Goal: Navigation & Orientation: Understand site structure

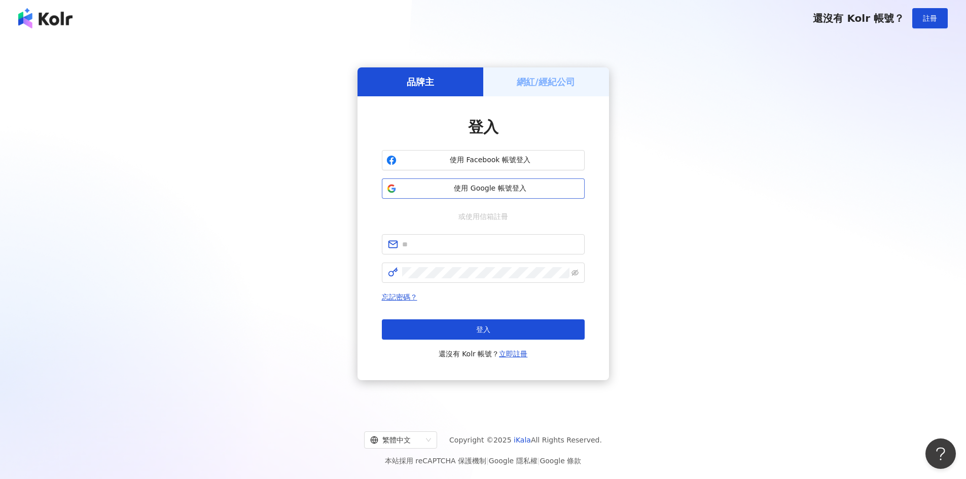
click at [502, 187] on span "使用 Google 帳號登入" at bounding box center [489, 189] width 179 height 10
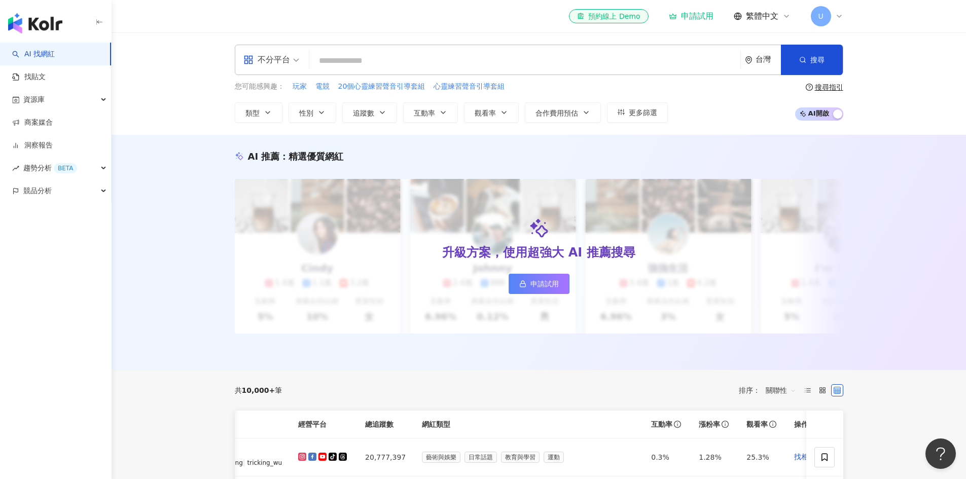
drag, startPoint x: 818, startPoint y: 116, endPoint x: 830, endPoint y: 117, distance: 11.7
click at [819, 118] on span "AI 開啟 AI 關閉" at bounding box center [819, 113] width 48 height 13
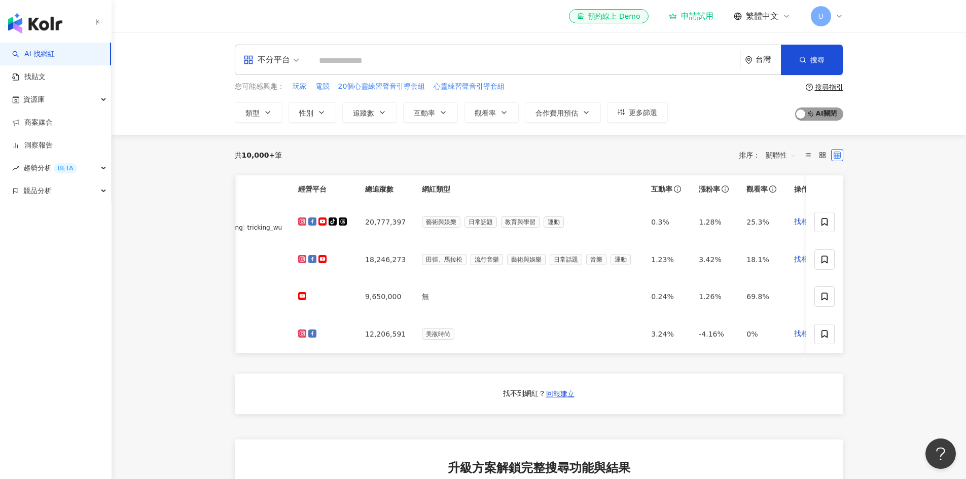
click at [830, 116] on span "AI 開啟 AI 關閉" at bounding box center [819, 113] width 48 height 13
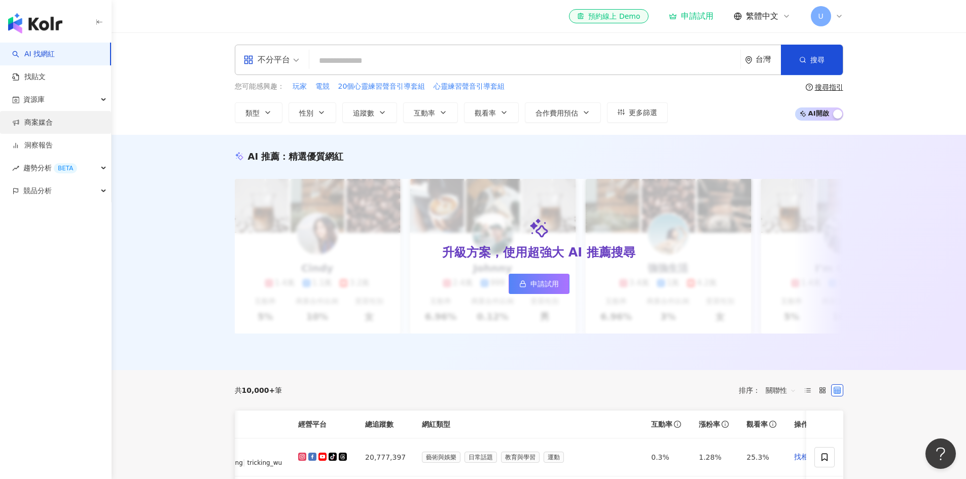
click at [53, 128] on link "商案媒合" at bounding box center [32, 123] width 41 height 10
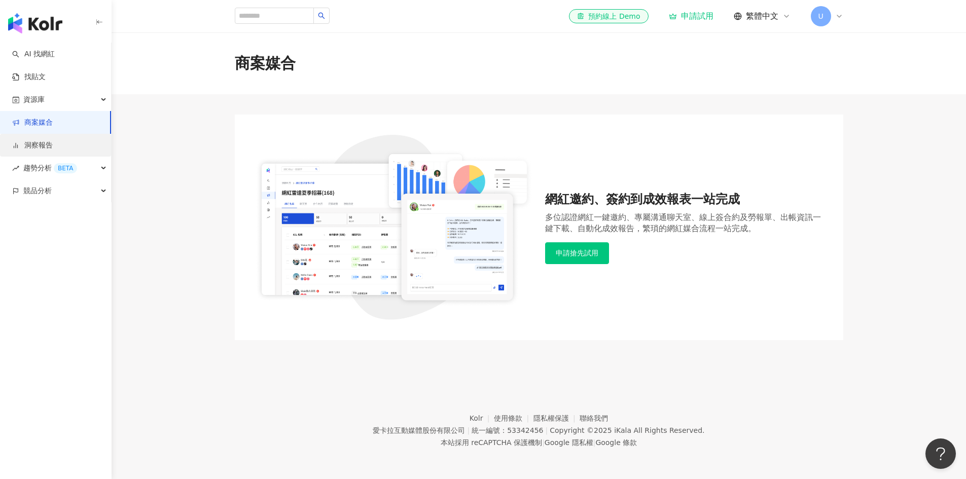
click at [53, 147] on link "洞察報告" at bounding box center [32, 145] width 41 height 10
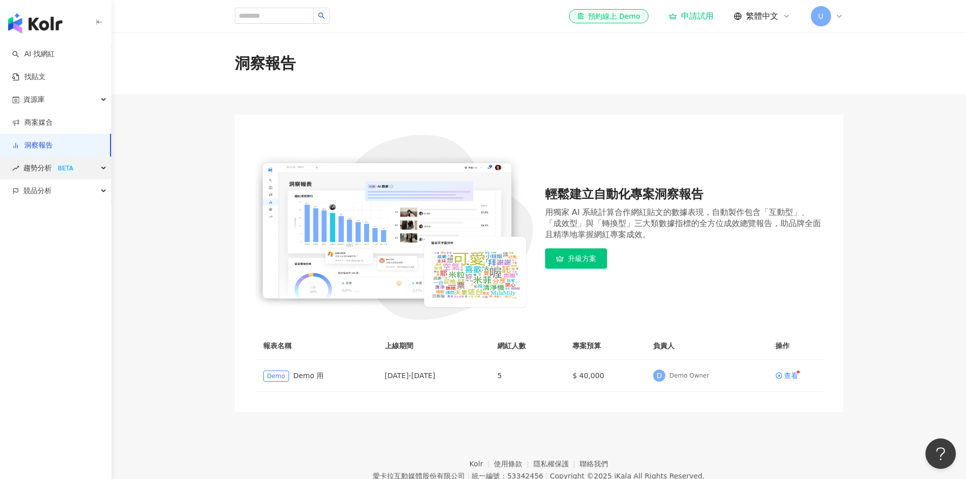
click at [76, 164] on span "趨勢分析 BETA" at bounding box center [50, 168] width 54 height 23
click at [790, 370] on td "查看" at bounding box center [795, 376] width 56 height 32
click at [790, 372] on div "查看" at bounding box center [791, 375] width 14 height 7
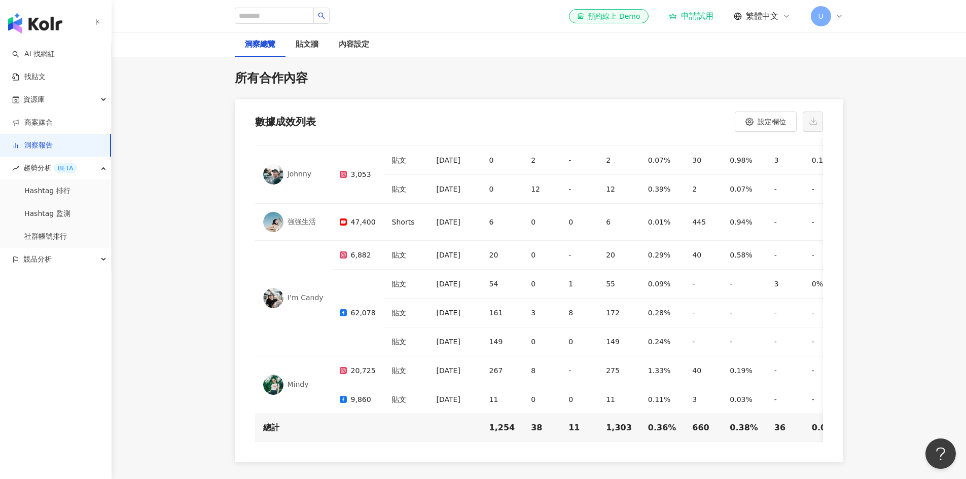
scroll to position [3015, 0]
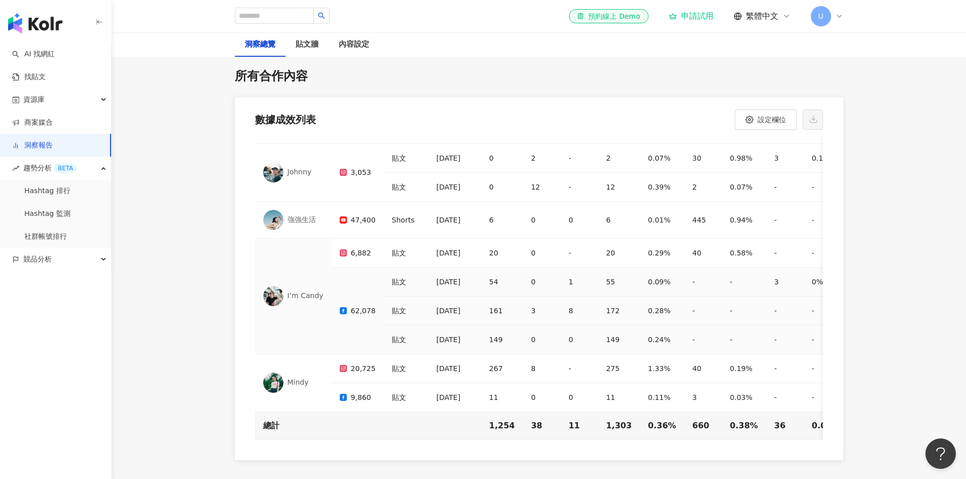
click at [364, 305] on div "62,078" at bounding box center [358, 311] width 36 height 12
click at [275, 286] on img at bounding box center [273, 296] width 20 height 20
click at [303, 291] on div "I’m Candy" at bounding box center [305, 296] width 36 height 10
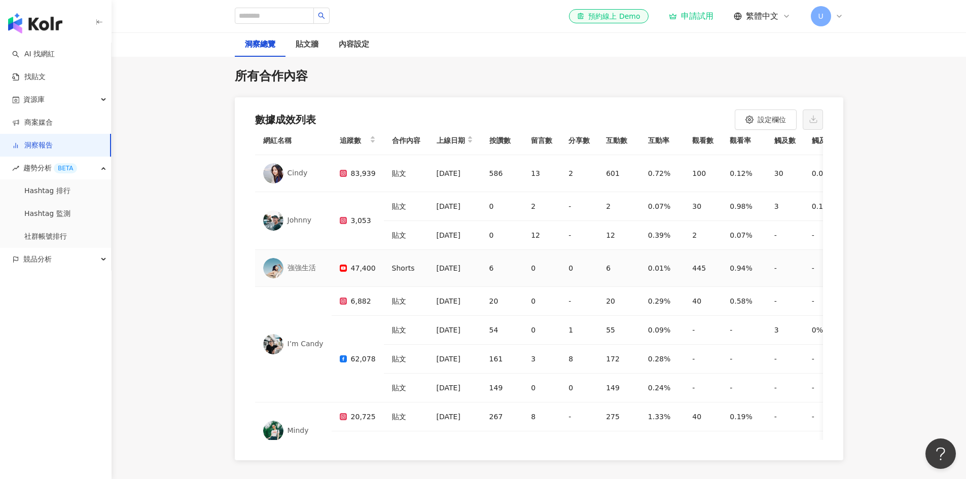
scroll to position [0, 0]
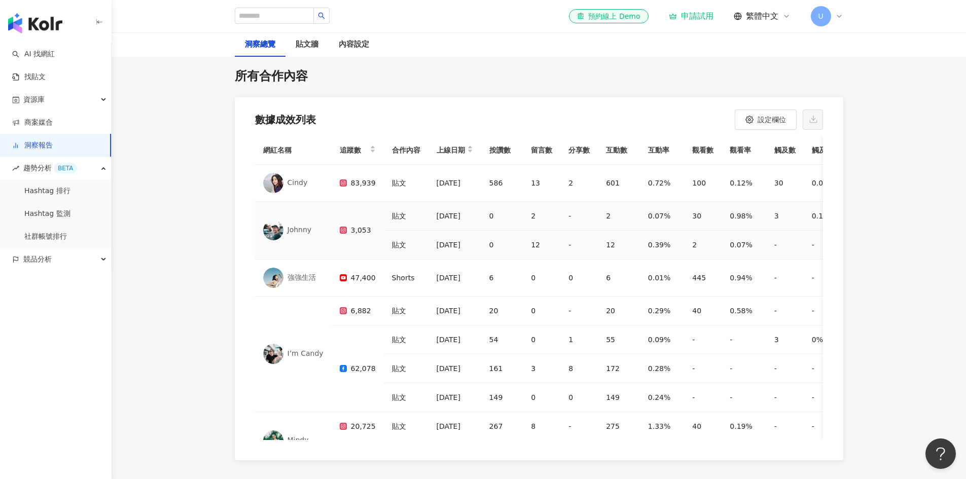
click at [285, 220] on div "Johnny" at bounding box center [293, 230] width 60 height 20
click at [287, 225] on div "Johnny" at bounding box center [299, 230] width 24 height 10
click at [347, 179] on icon at bounding box center [343, 182] width 7 height 7
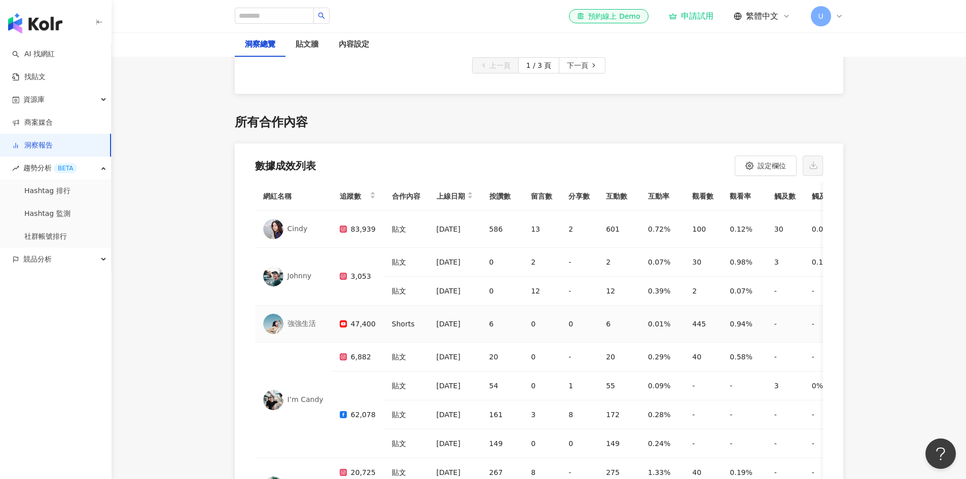
scroll to position [2965, 0]
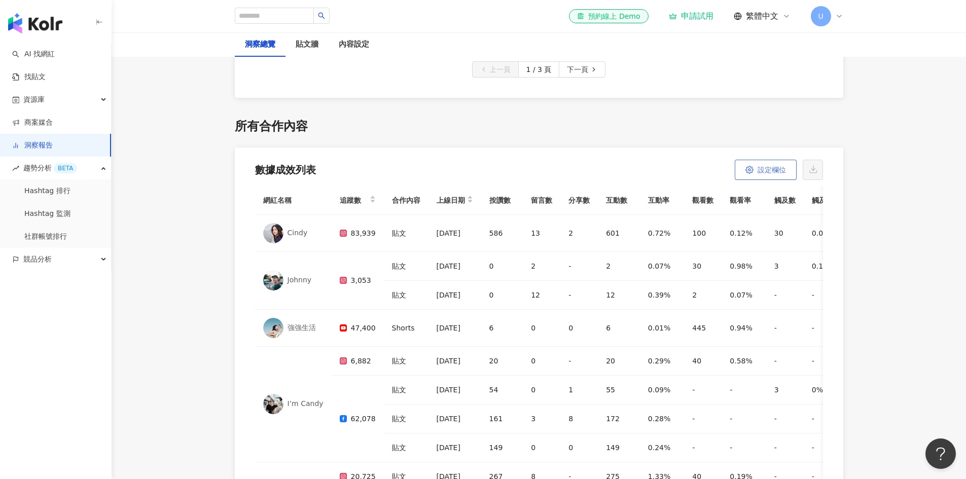
click at [748, 169] on circle "button" at bounding box center [749, 170] width 2 height 2
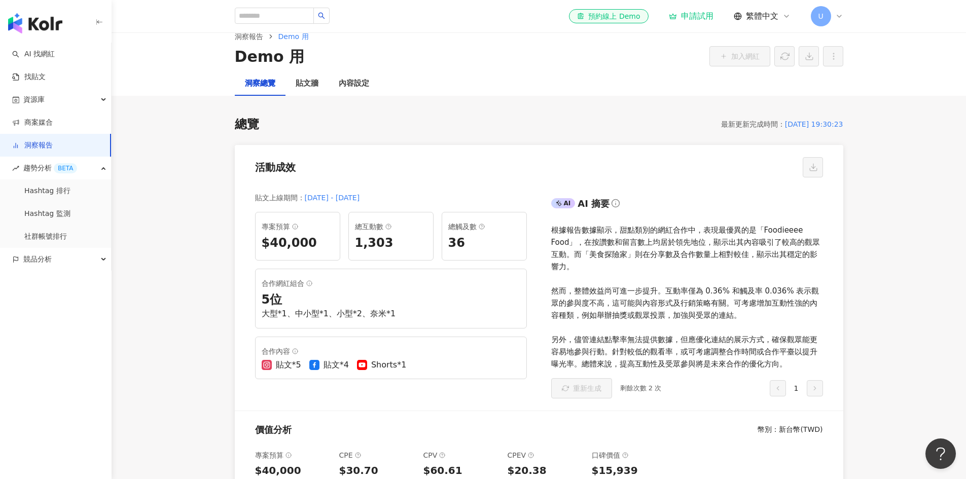
scroll to position [10, 0]
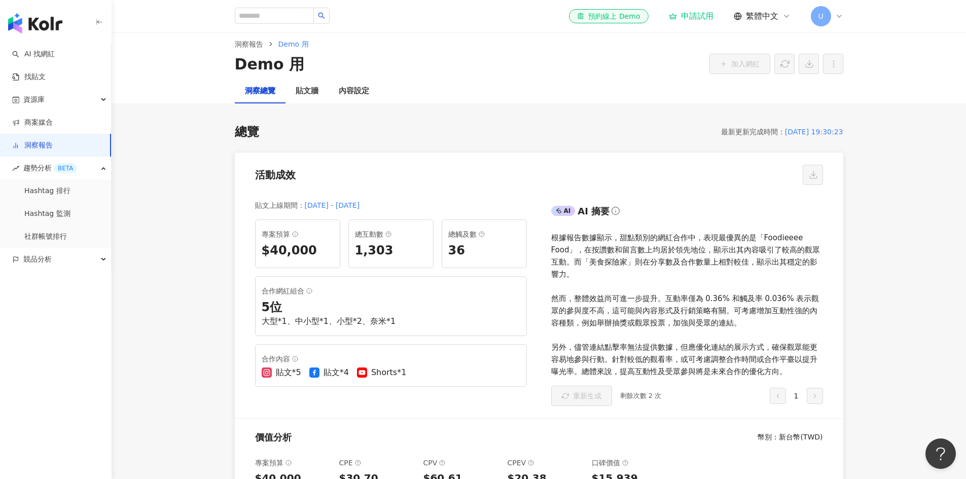
click at [709, 291] on div "根據報告數據顯示，甜點類別的網紅合作中，表現最優異的是「Foodieeee Food」，在按讚數和留言數上均居於領先地位，顯示出其內容吸引了較高的觀眾互動。而…" at bounding box center [687, 305] width 272 height 146
click at [659, 311] on div "根據報告數據顯示，甜點類別的網紅合作中，表現最優異的是「Foodieeee Food」，在按讚數和留言數上均居於領先地位，顯示出其內容吸引了較高的觀眾互動。而…" at bounding box center [687, 305] width 272 height 146
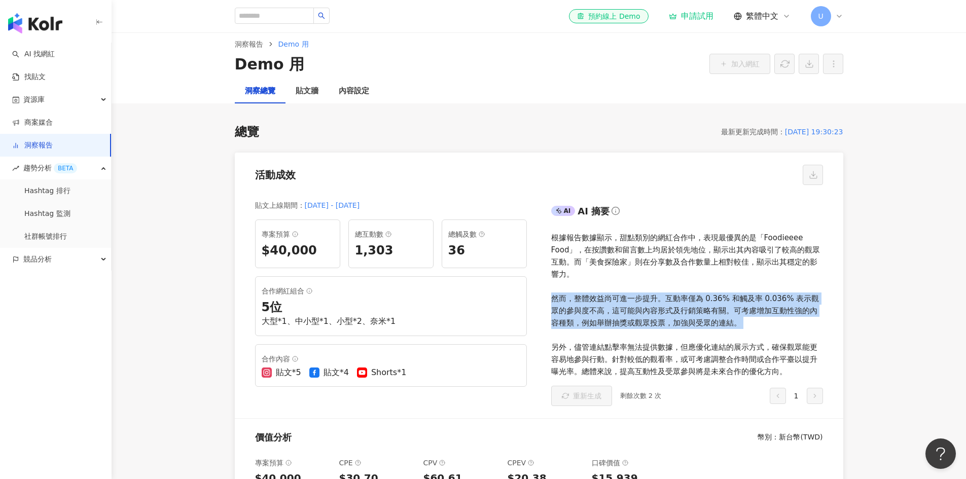
click at [659, 311] on div "根據報告數據顯示，甜點類別的網紅合作中，表現最優異的是「Foodieeee Food」，在按讚數和留言數上均居於領先地位，顯示出其內容吸引了較高的觀眾互動。而…" at bounding box center [687, 305] width 272 height 146
click at [646, 313] on div "根據報告數據顯示，甜點類別的網紅合作中，表現最優異的是「Foodieeee Food」，在按讚數和留言數上均居於領先地位，顯示出其內容吸引了較高的觀眾互動。而…" at bounding box center [687, 305] width 272 height 146
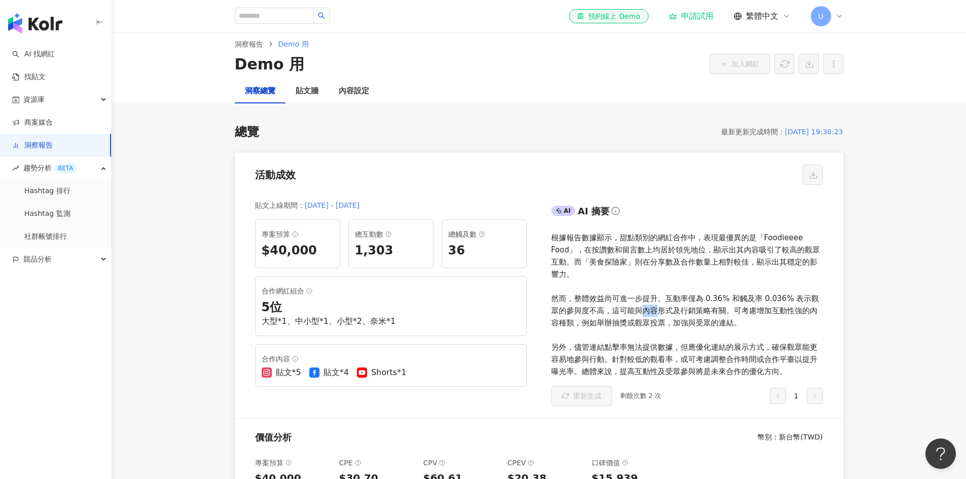
click at [646, 313] on div "根據報告數據顯示，甜點類別的網紅合作中，表現最優異的是「Foodieeee Food」，在按讚數和留言數上均居於領先地位，顯示出其內容吸引了較高的觀眾互動。而…" at bounding box center [687, 305] width 272 height 146
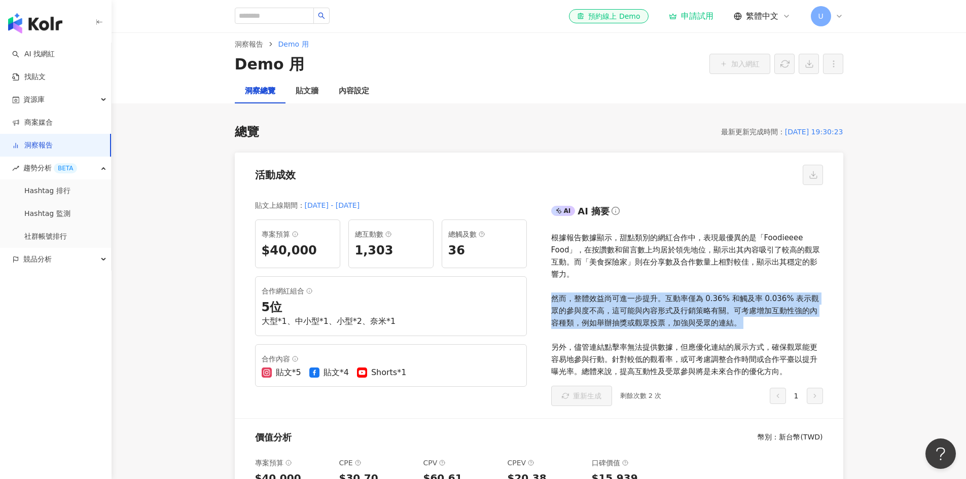
click at [646, 313] on div "根據報告數據顯示，甜點類別的網紅合作中，表現最優異的是「Foodieeee Food」，在按讚數和留言數上均居於領先地位，顯示出其內容吸引了較高的觀眾互動。而…" at bounding box center [687, 305] width 272 height 146
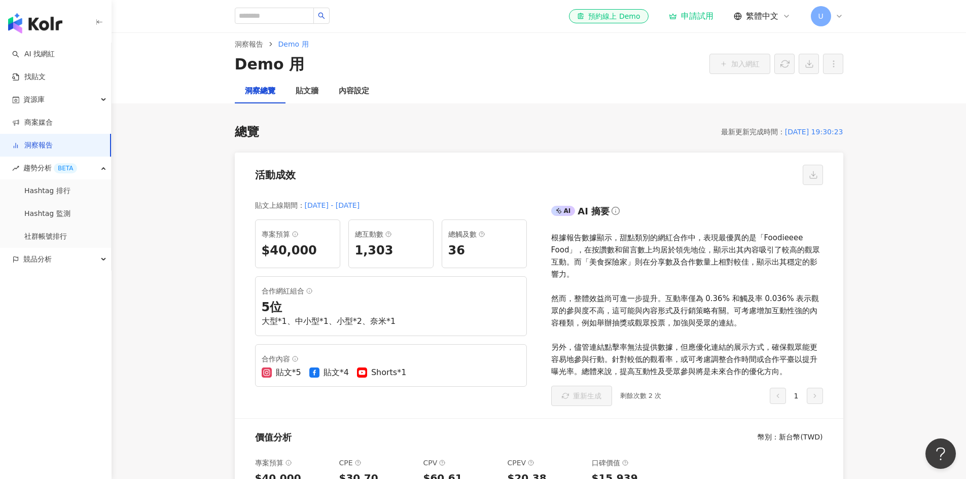
click at [637, 363] on div "根據報告數據顯示，甜點類別的網紅合作中，表現最優異的是「Foodieeee Food」，在按讚數和留言數上均居於領先地位，顯示出其內容吸引了較高的觀眾互動。而…" at bounding box center [687, 305] width 272 height 146
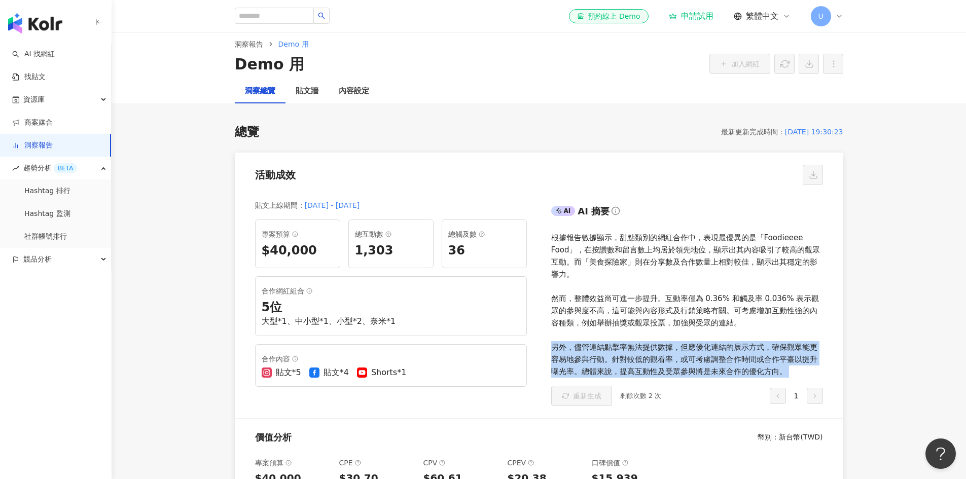
click at [637, 363] on div "根據報告數據顯示，甜點類別的網紅合作中，表現最優異的是「Foodieeee Food」，在按讚數和留言數上均居於領先地位，顯示出其內容吸引了較高的觀眾互動。而…" at bounding box center [687, 305] width 272 height 146
click at [687, 353] on div "根據報告數據顯示，甜點類別的網紅合作中，表現最優異的是「Foodieeee Food」，在按讚數和留言數上均居於領先地位，顯示出其內容吸引了較高的觀眾互動。而…" at bounding box center [687, 305] width 272 height 146
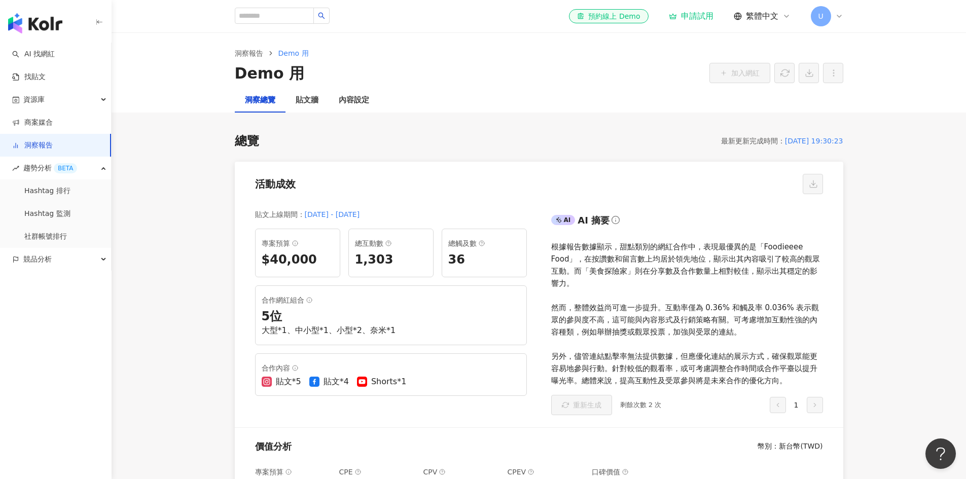
scroll to position [0, 0]
click at [306, 95] on div "貼文牆" at bounding box center [306, 101] width 43 height 24
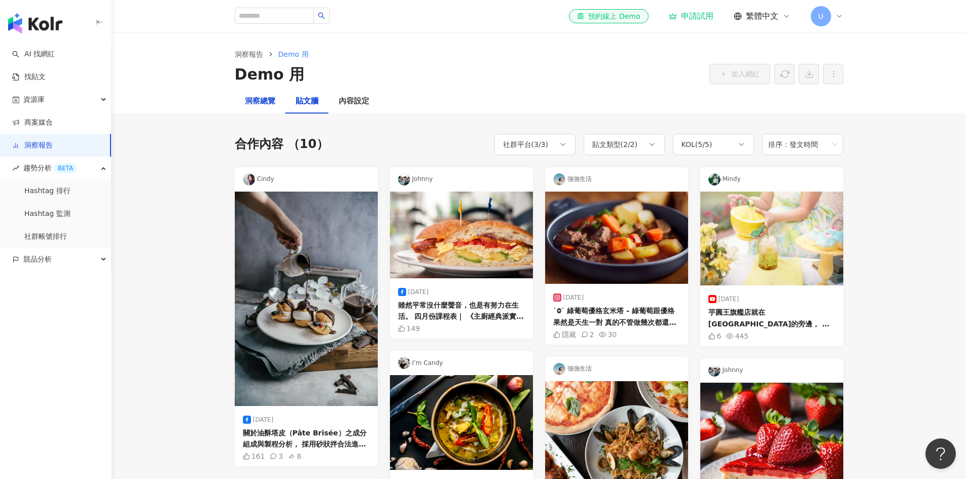
click at [270, 101] on div "洞察總覽" at bounding box center [260, 101] width 30 height 12
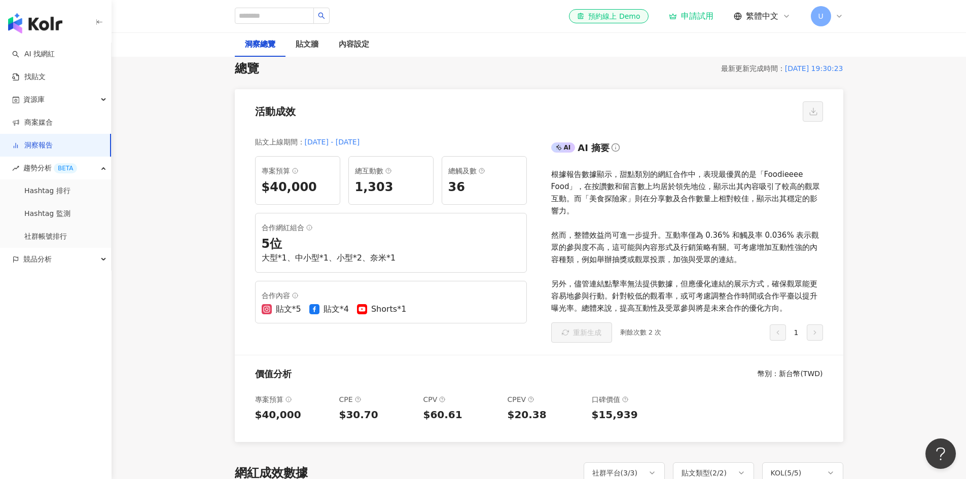
scroll to position [152, 0]
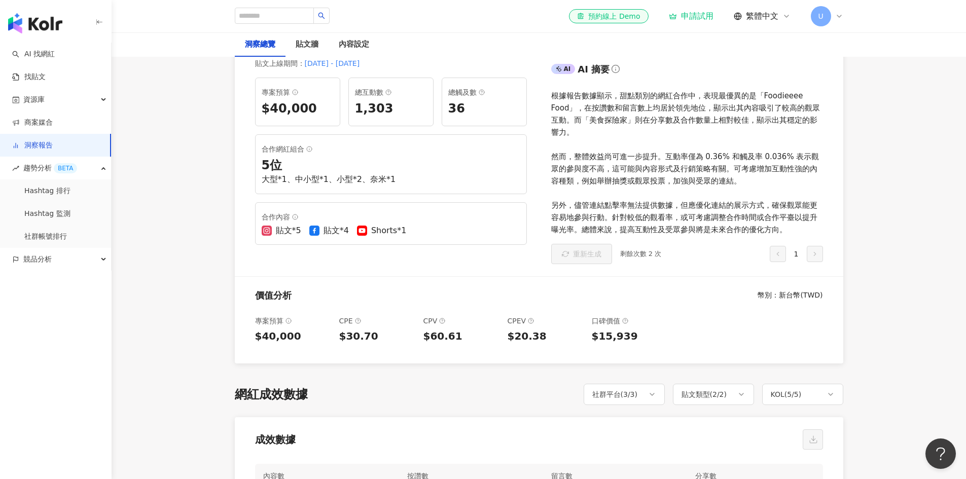
click at [371, 182] on div "大型*1、中小型*1、小型*2、奈米*1" at bounding box center [391, 179] width 259 height 11
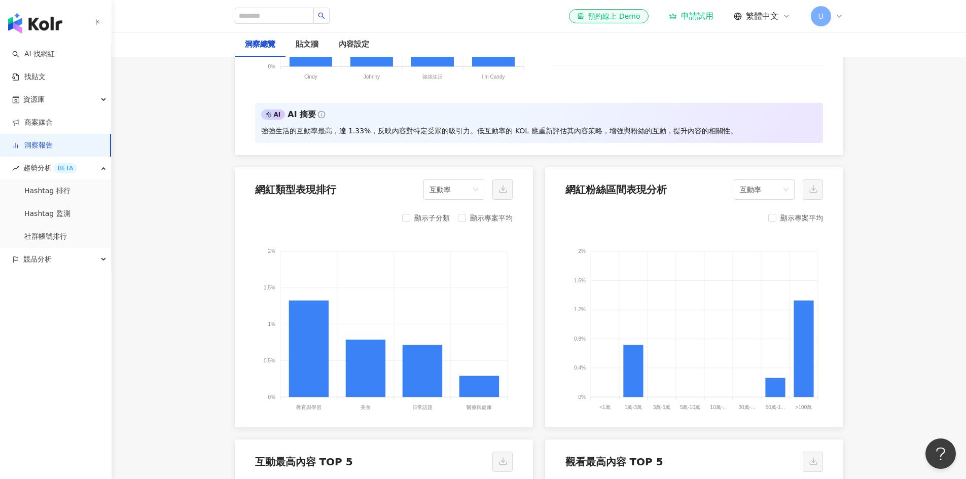
scroll to position [811, 0]
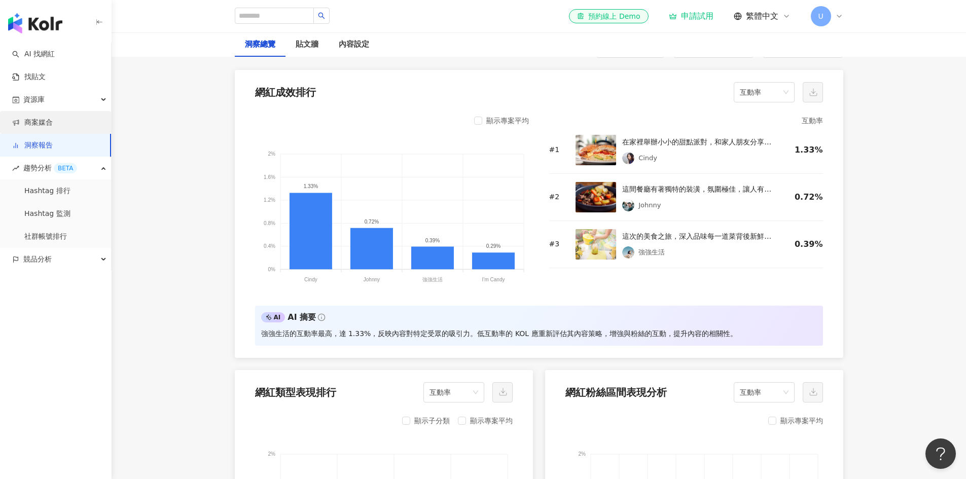
click at [53, 119] on link "商案媒合" at bounding box center [32, 123] width 41 height 10
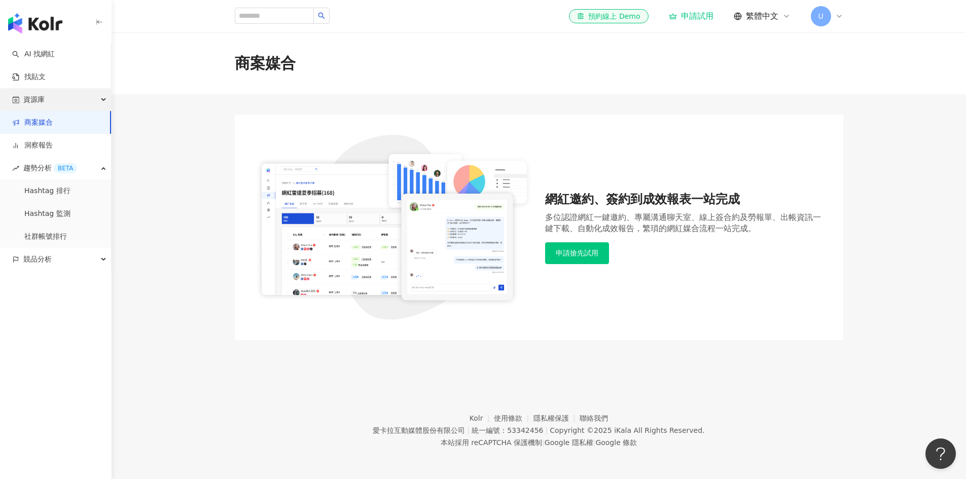
click at [64, 104] on div "資源庫" at bounding box center [55, 99] width 111 height 23
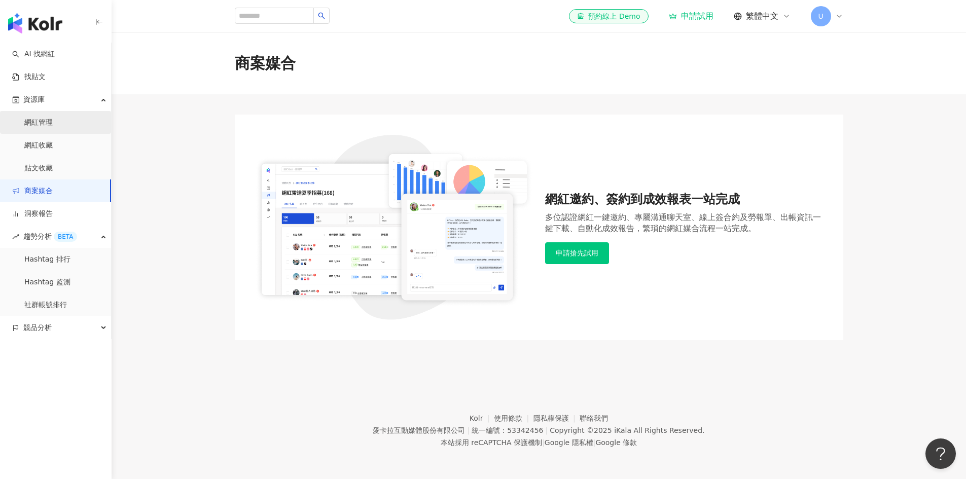
click at [46, 121] on link "網紅管理" at bounding box center [38, 123] width 28 height 10
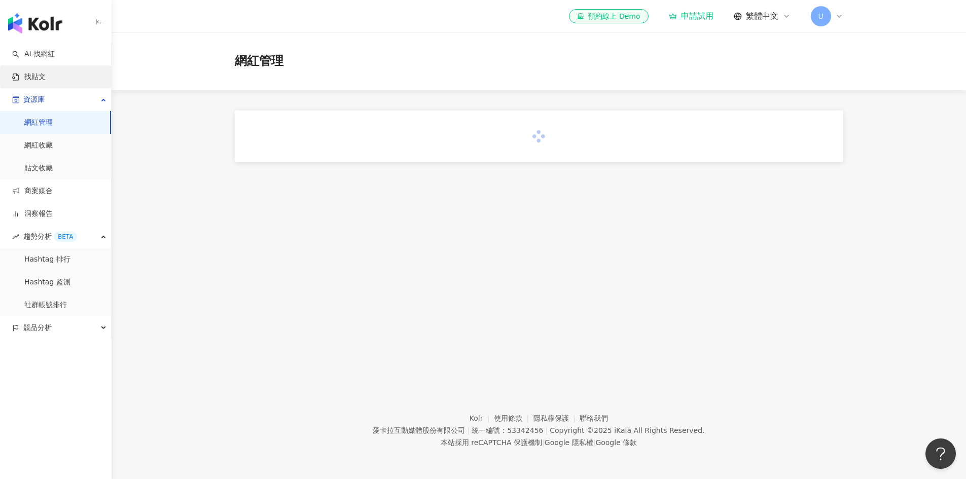
click at [46, 73] on link "找貼文" at bounding box center [28, 77] width 33 height 10
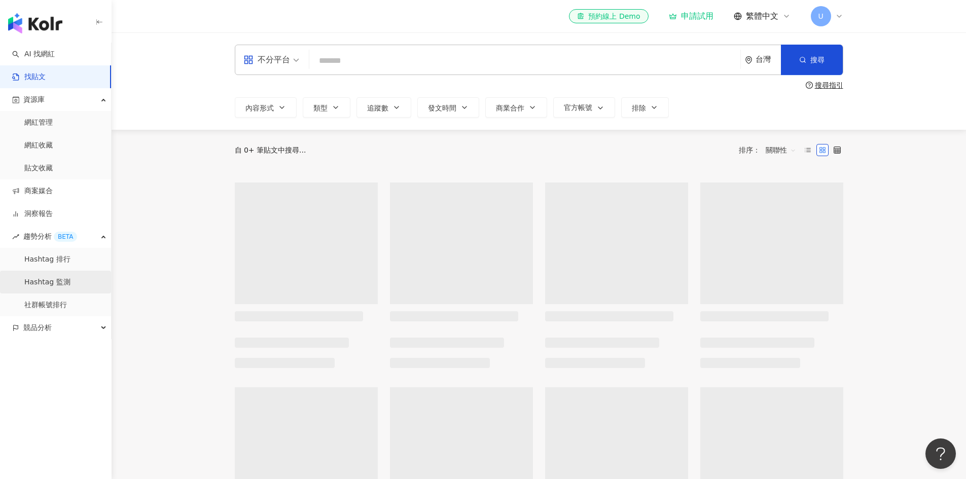
click at [63, 277] on link "Hashtag 監測" at bounding box center [47, 282] width 46 height 10
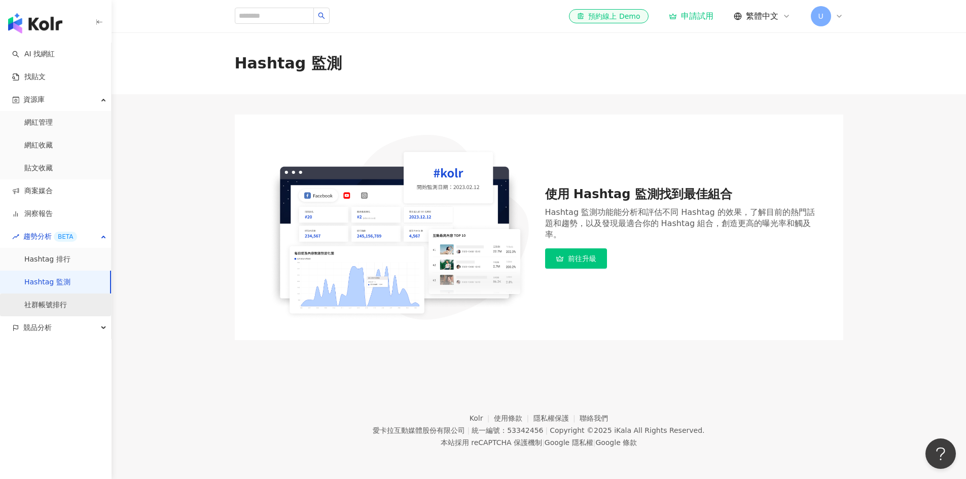
click at [55, 310] on link "社群帳號排行" at bounding box center [45, 305] width 43 height 10
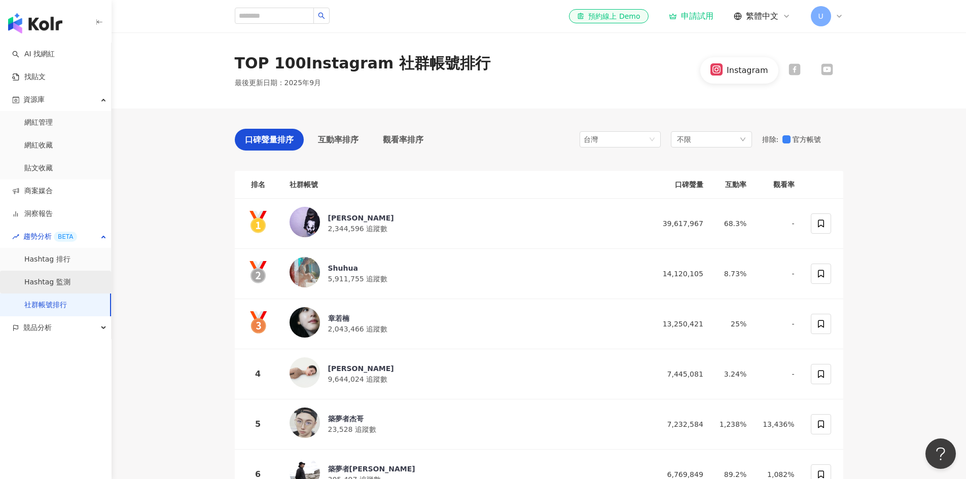
click at [66, 282] on link "Hashtag 監測" at bounding box center [47, 282] width 46 height 10
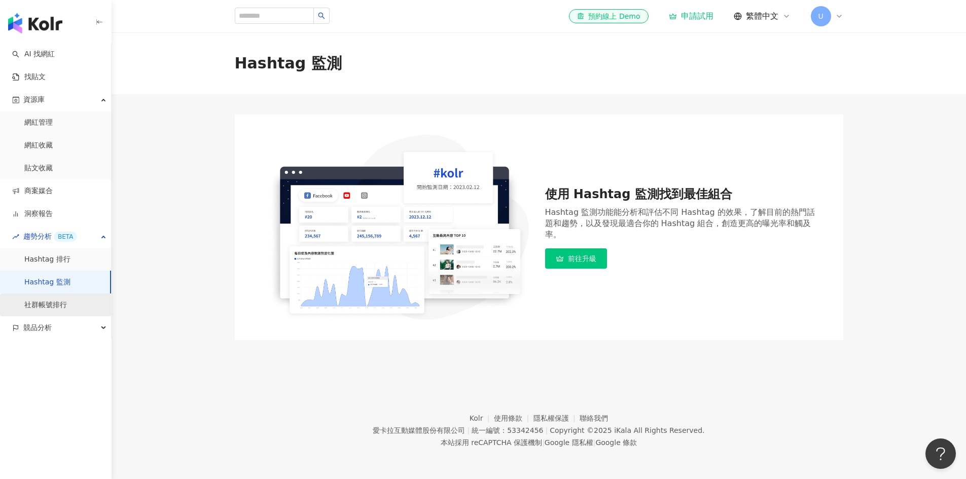
click at [66, 306] on link "社群帳號排行" at bounding box center [45, 305] width 43 height 10
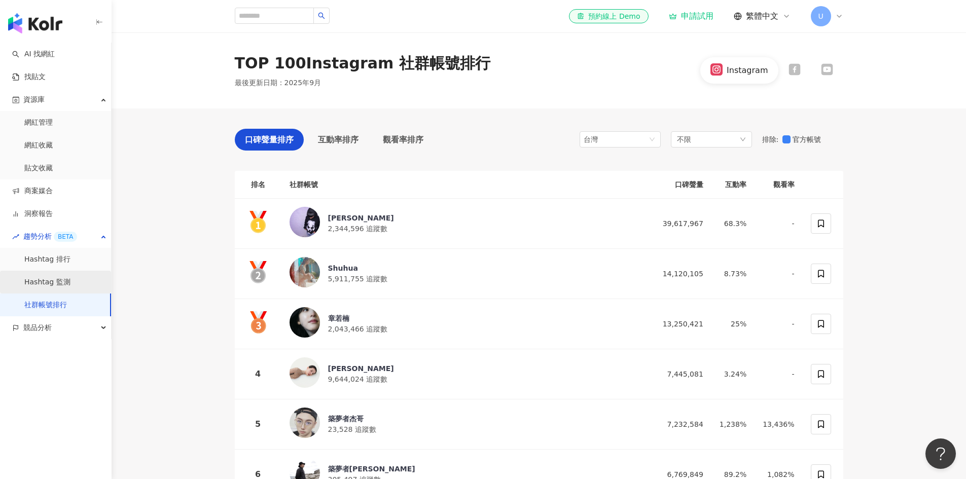
click at [66, 287] on link "Hashtag 監測" at bounding box center [47, 282] width 46 height 10
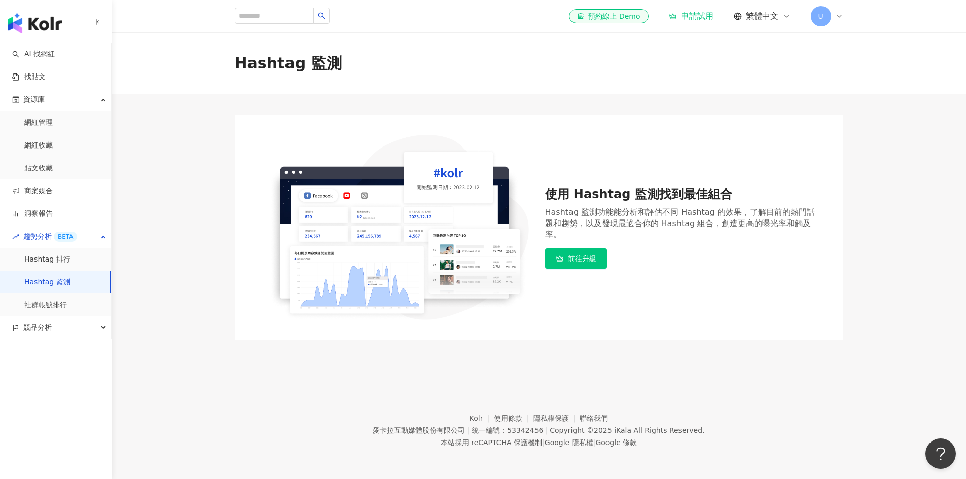
click at [63, 284] on link "Hashtag 監測" at bounding box center [47, 282] width 46 height 10
click at [70, 257] on link "Hashtag 排行" at bounding box center [47, 259] width 46 height 10
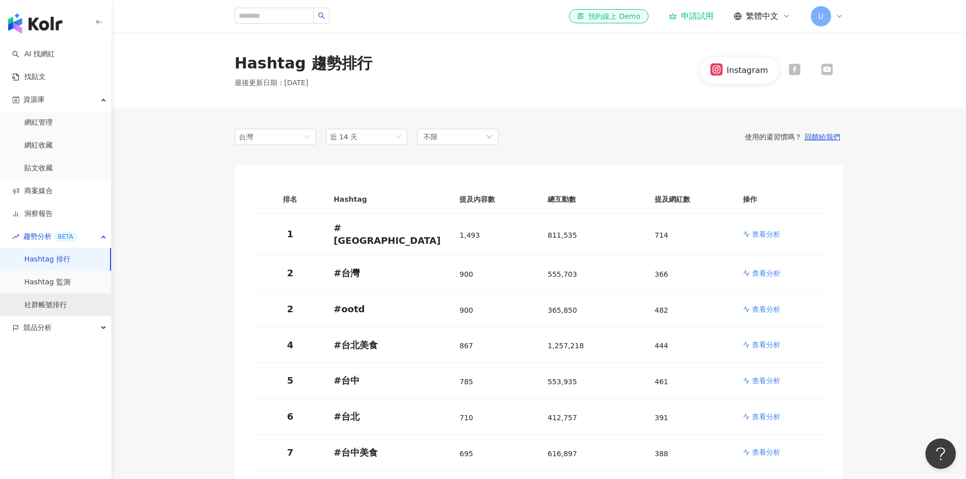
click at [65, 310] on link "社群帳號排行" at bounding box center [45, 305] width 43 height 10
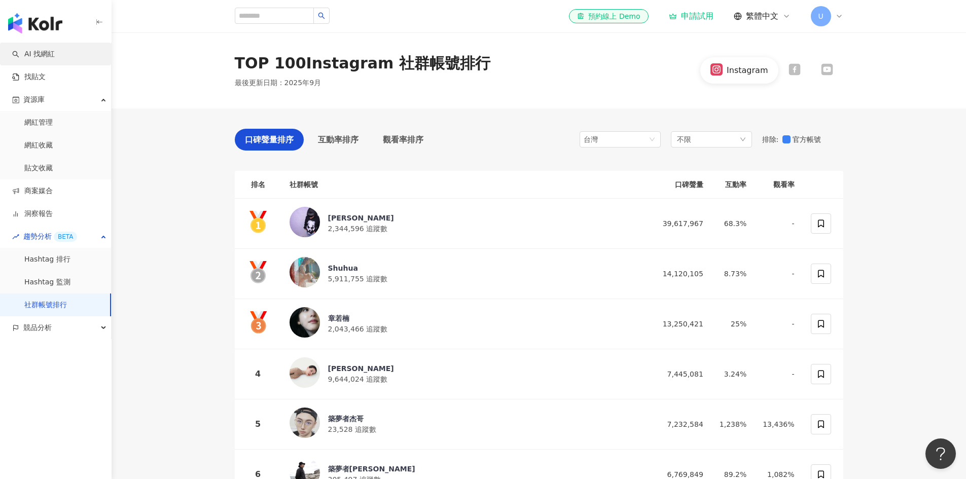
click at [55, 56] on link "AI 找網紅" at bounding box center [33, 54] width 43 height 10
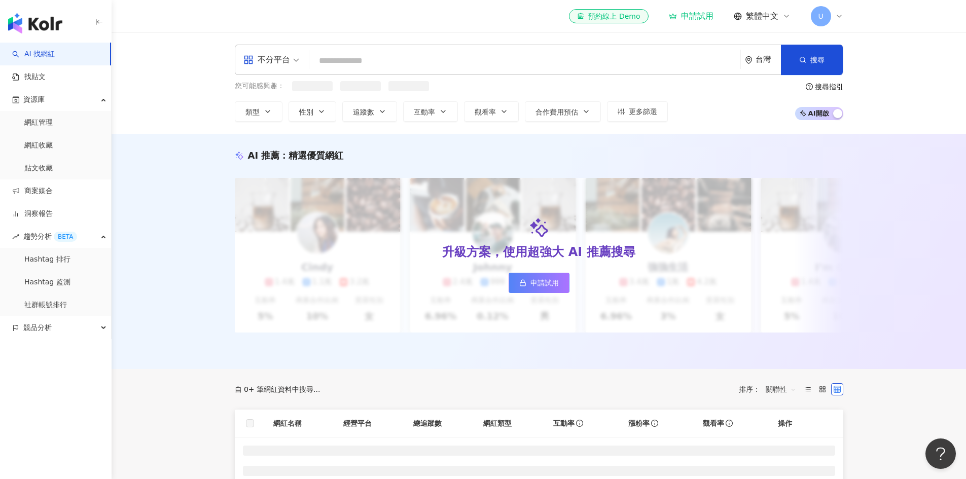
click at [54, 22] on img "button" at bounding box center [35, 23] width 54 height 20
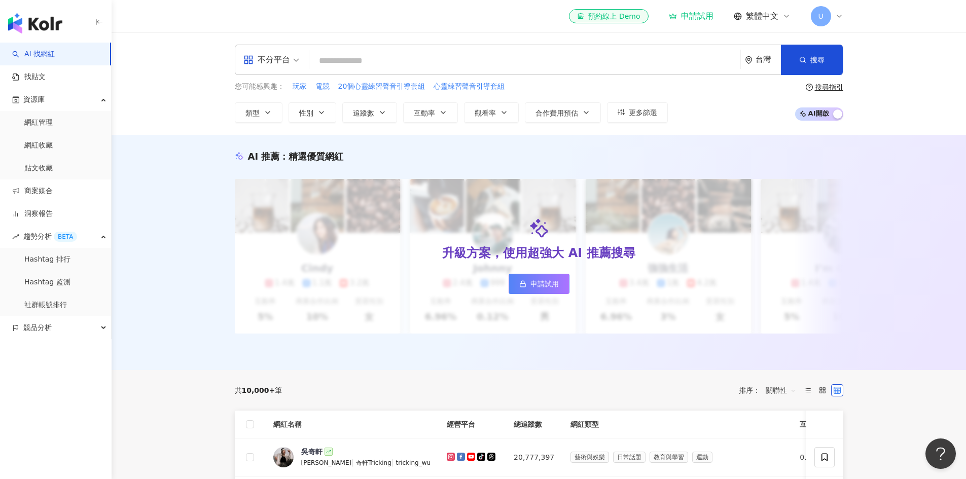
click at [818, 11] on span "U" at bounding box center [820, 16] width 5 height 11
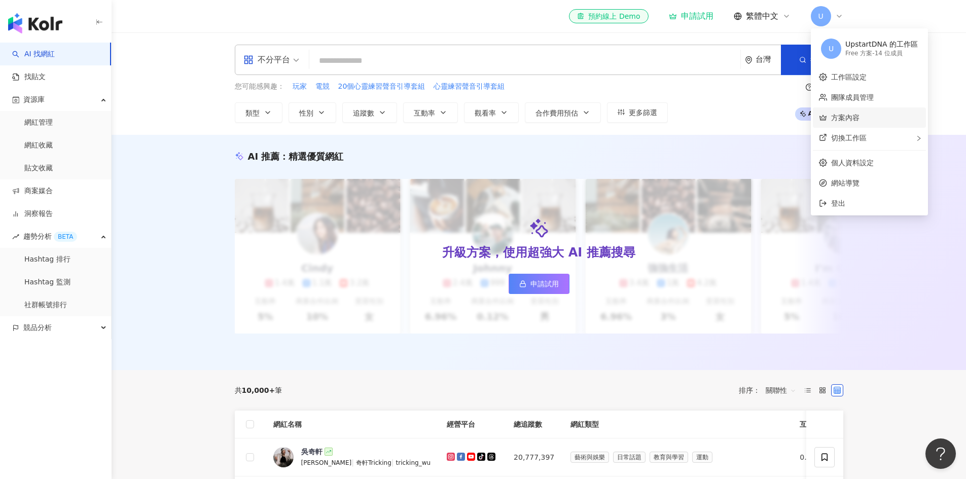
click at [854, 117] on link "方案內容" at bounding box center [845, 118] width 28 height 8
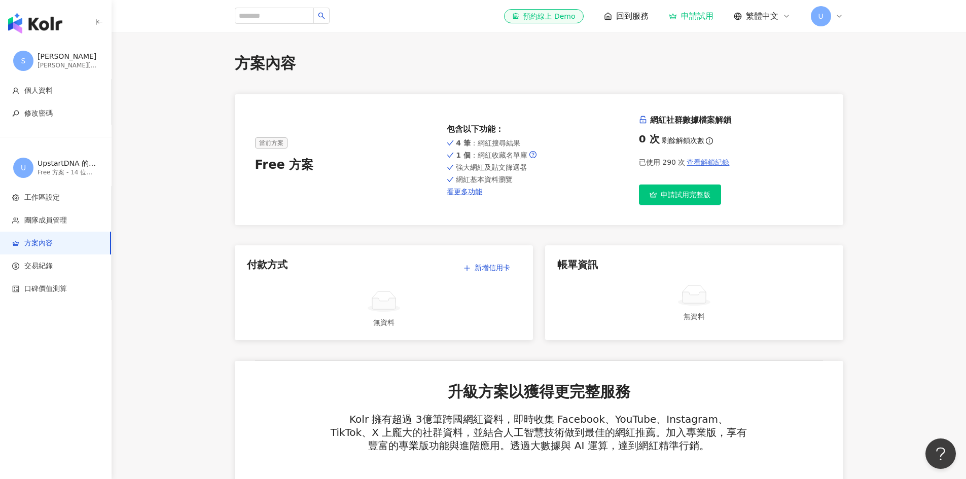
click at [694, 165] on span "查看解鎖紀錄" at bounding box center [707, 162] width 43 height 8
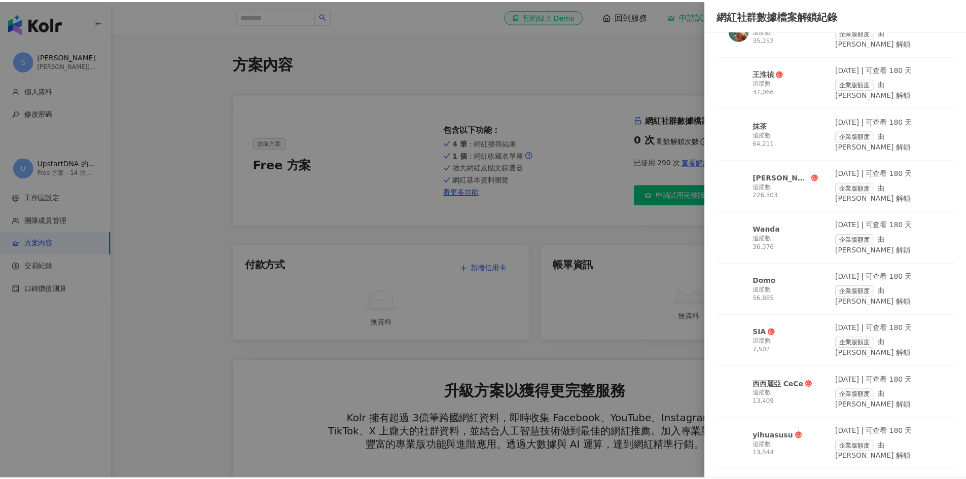
scroll to position [1883, 0]
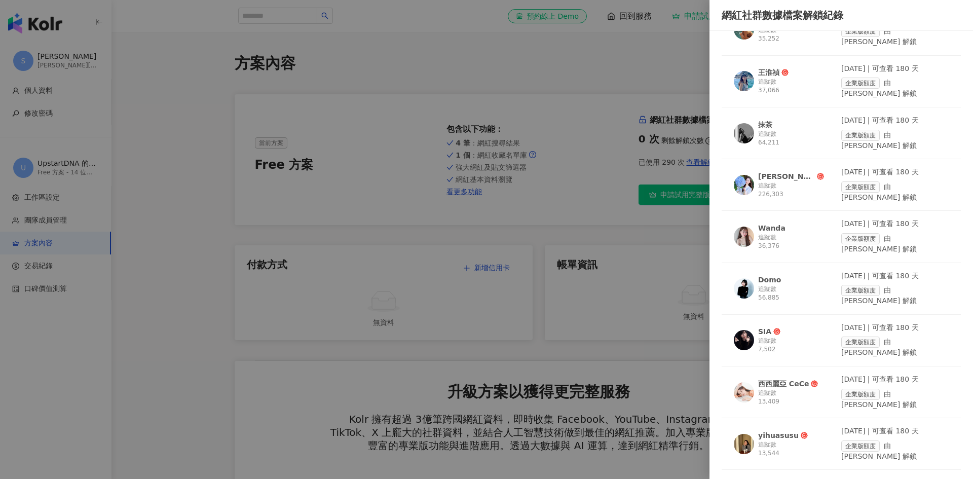
click at [628, 184] on div at bounding box center [486, 239] width 973 height 479
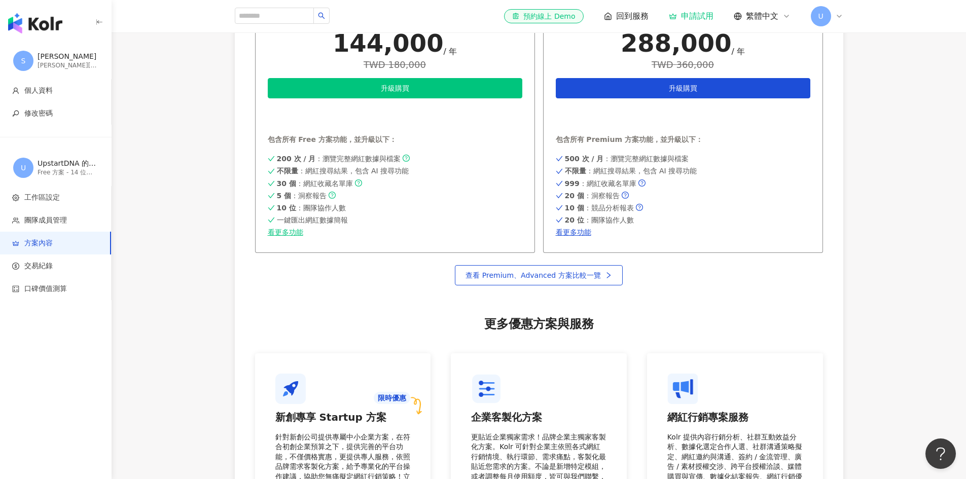
scroll to position [608, 0]
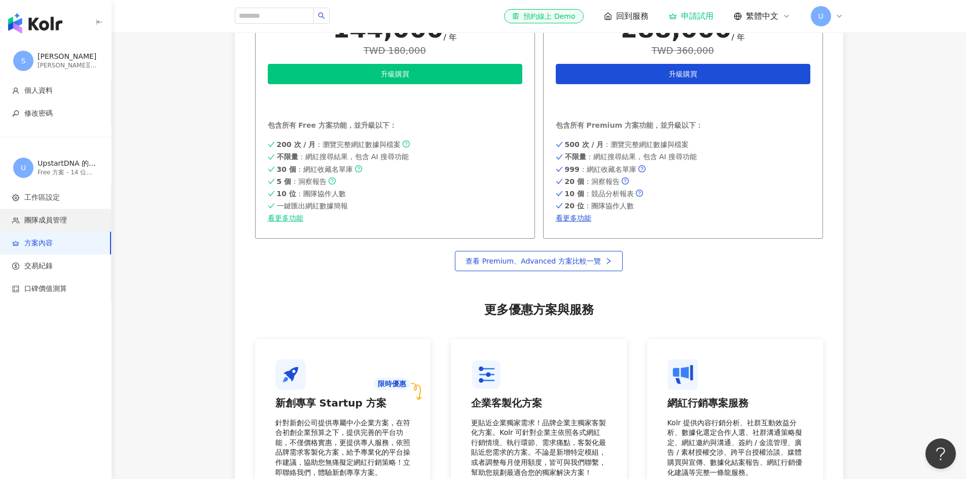
click at [85, 211] on li "團隊成員管理" at bounding box center [55, 220] width 111 height 23
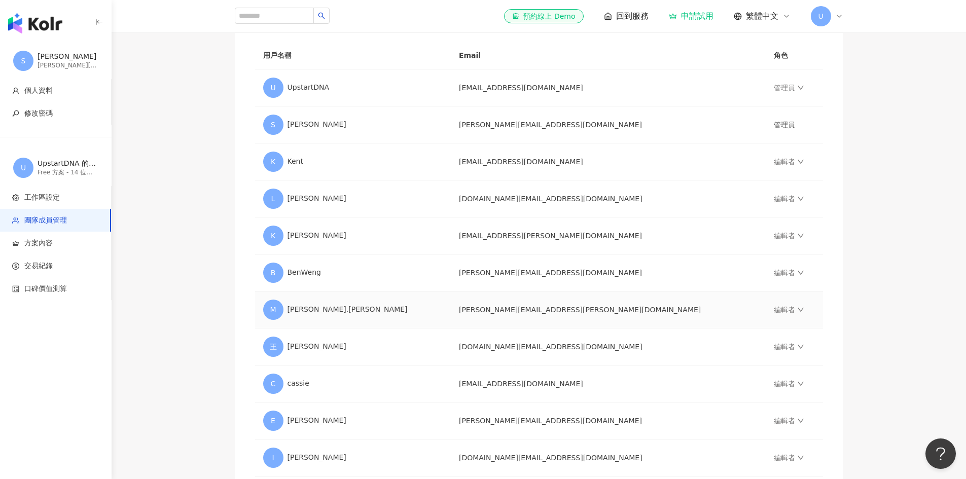
scroll to position [143, 0]
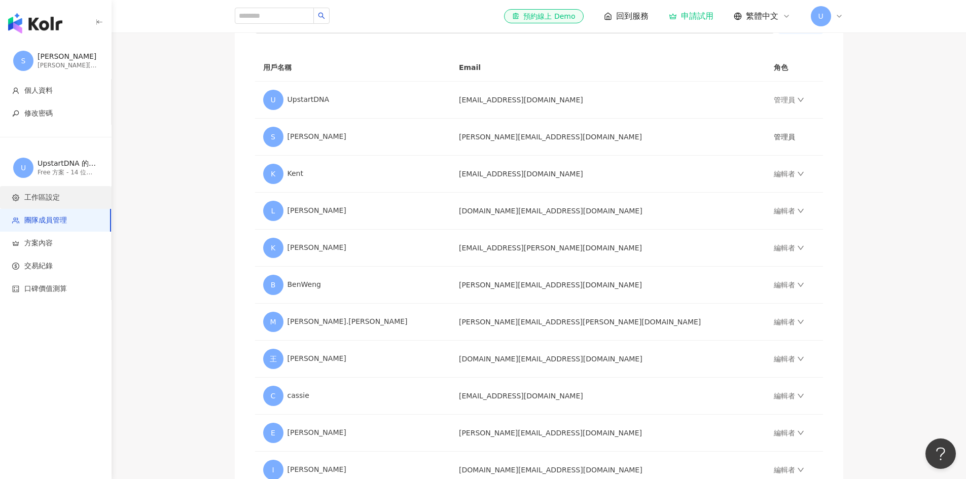
click at [72, 192] on li "工作區設定" at bounding box center [55, 197] width 111 height 23
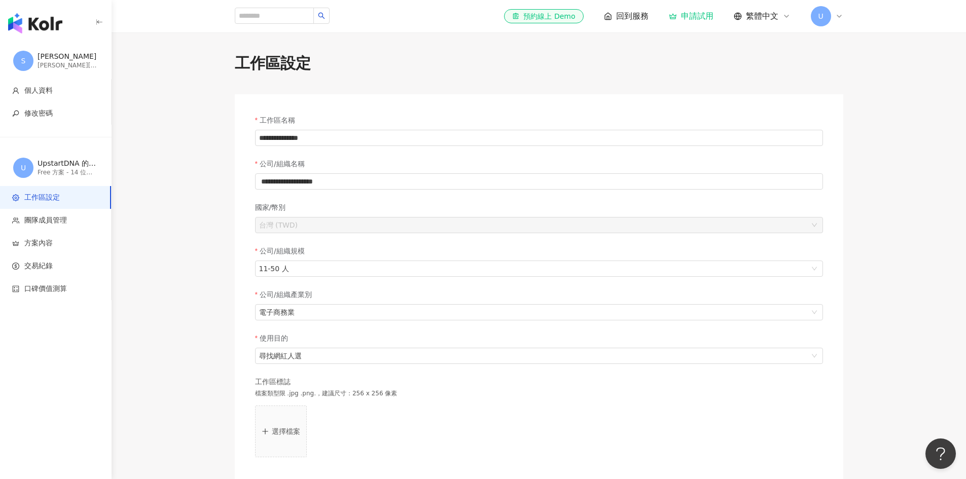
click at [53, 21] on img "button" at bounding box center [35, 23] width 54 height 20
